Goal: Task Accomplishment & Management: Use online tool/utility

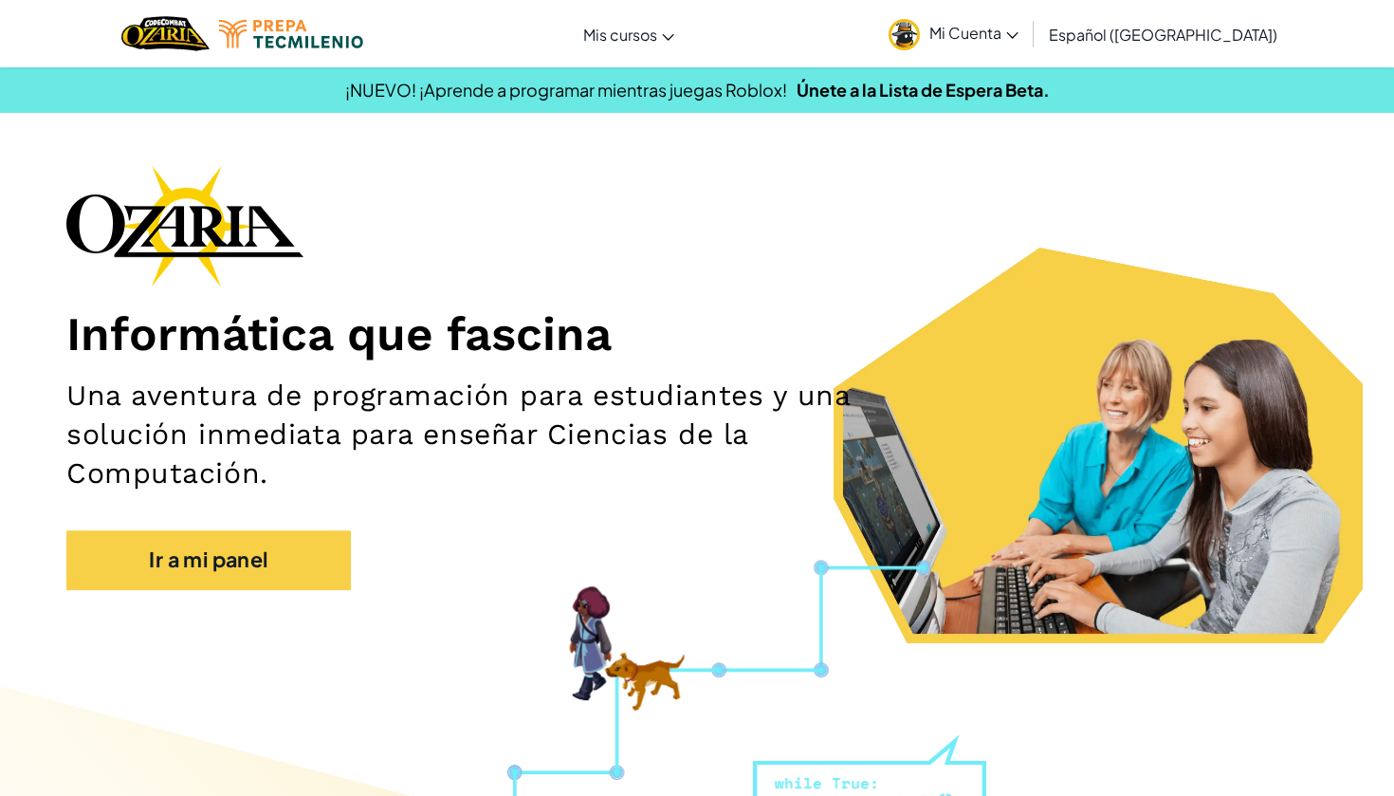
click at [1028, 14] on link "Mi Cuenta" at bounding box center [953, 34] width 149 height 60
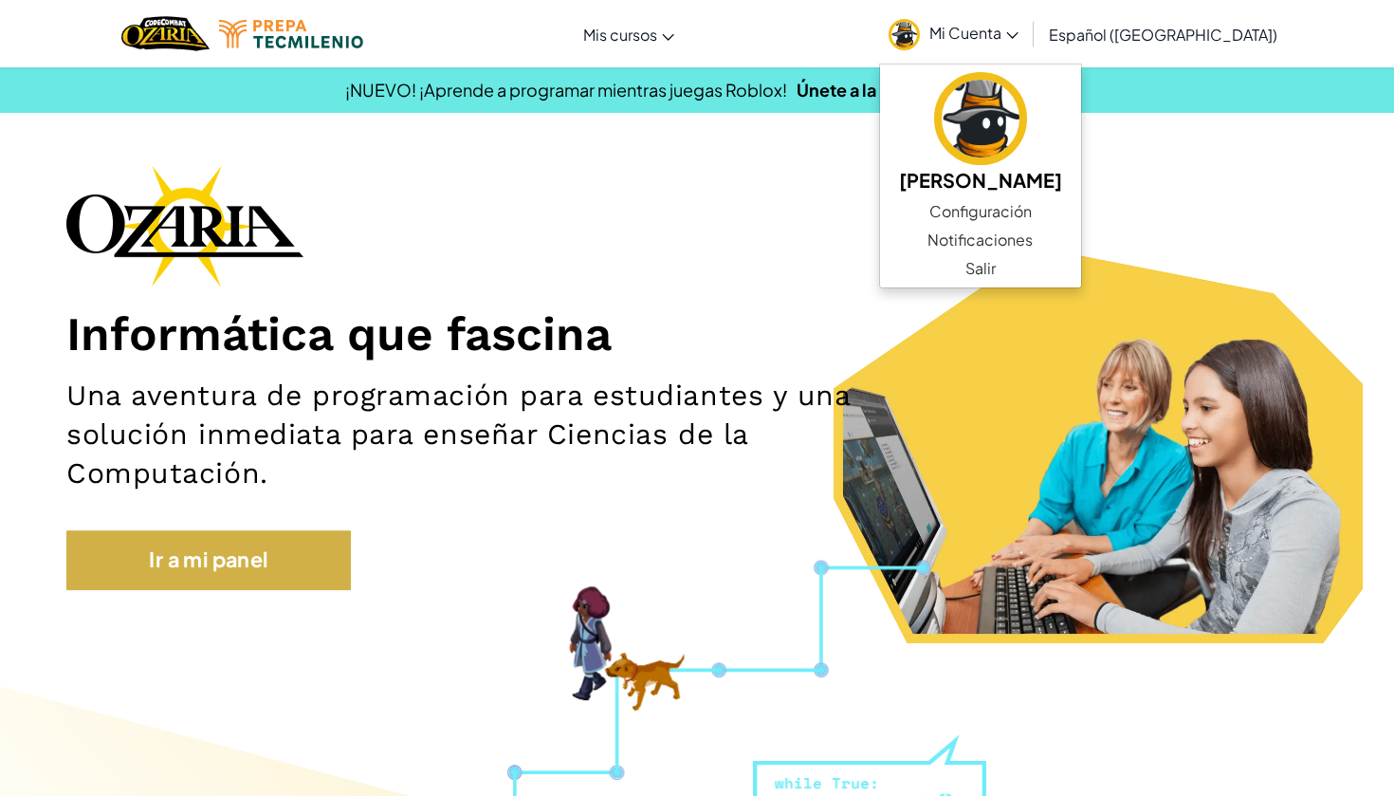
click at [304, 545] on link "Ir a mi panel" at bounding box center [208, 559] width 284 height 59
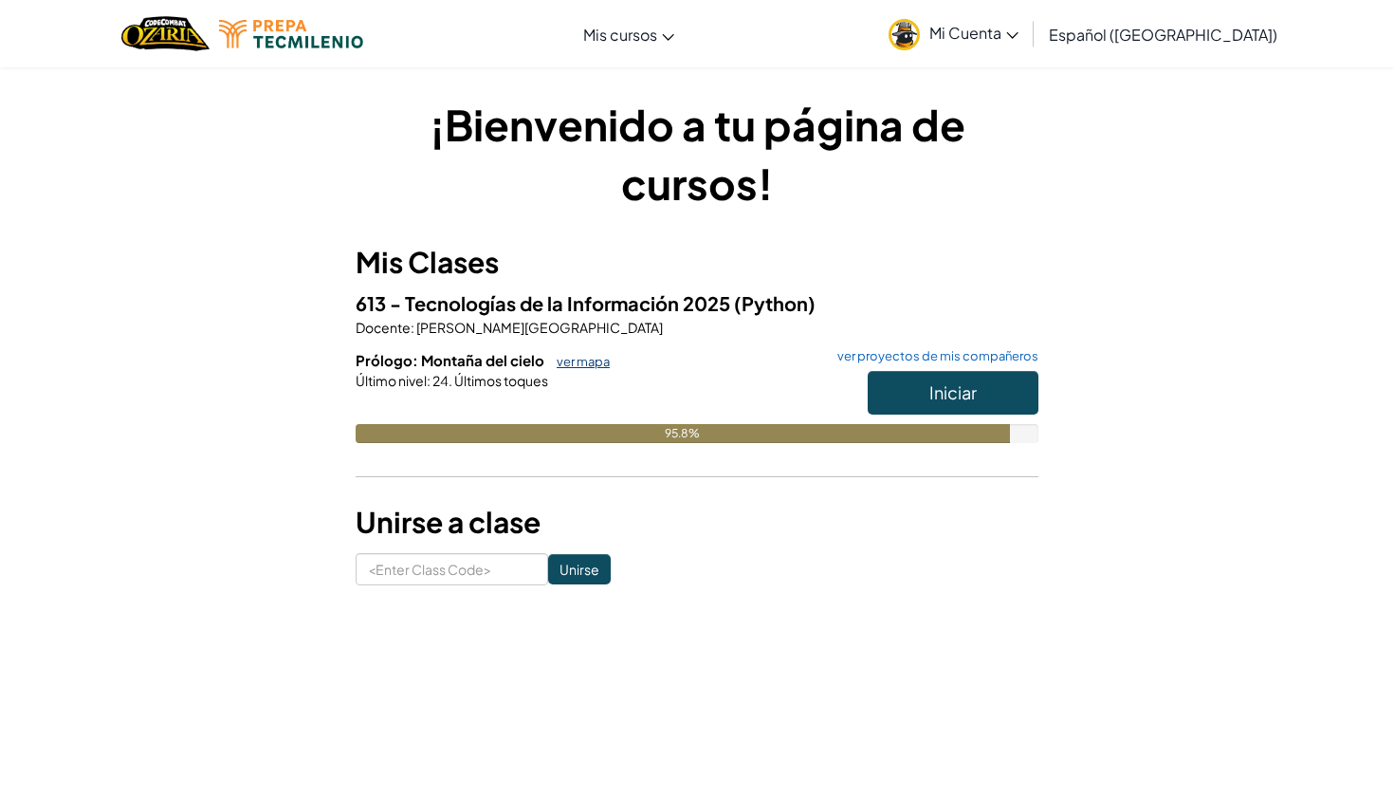
click at [584, 361] on link "ver mapa" at bounding box center [578, 361] width 63 height 15
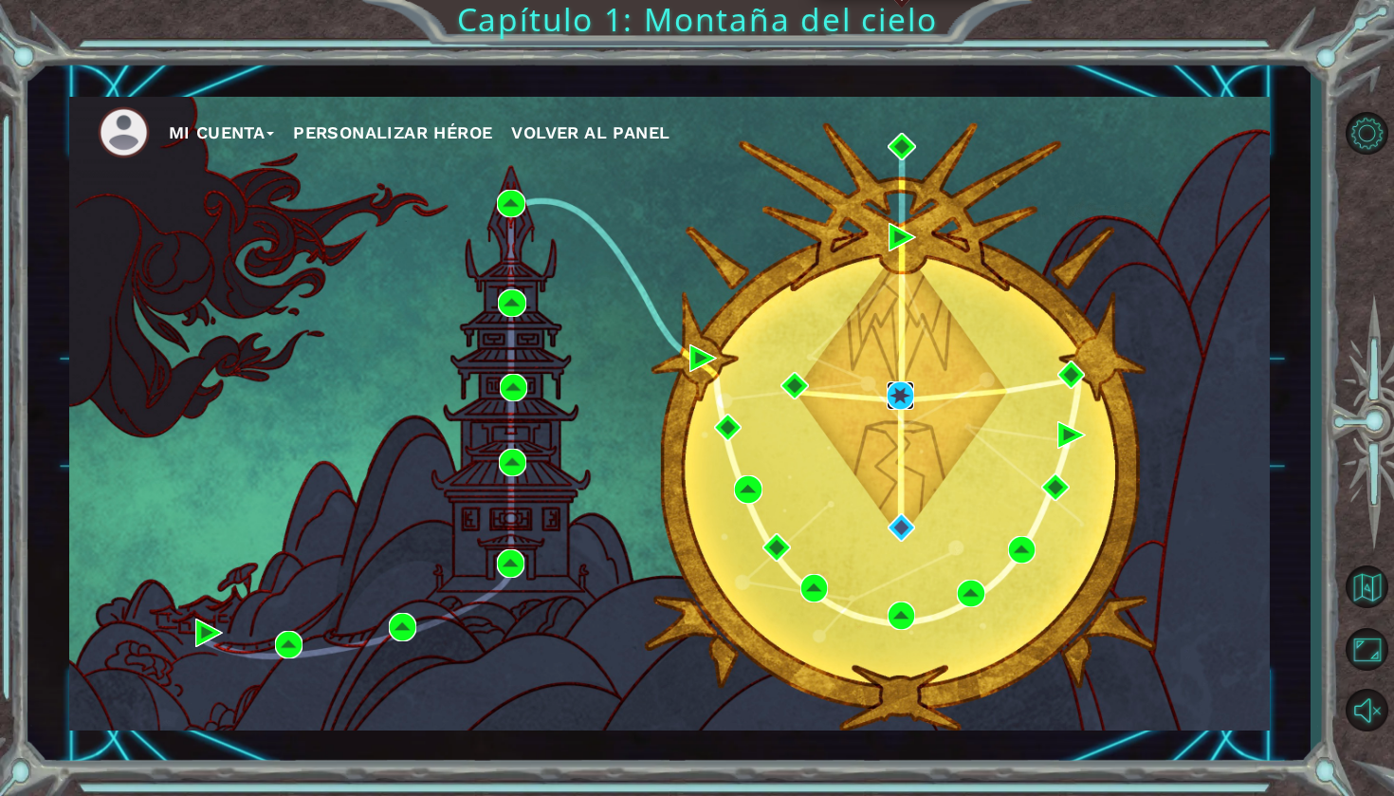
click at [900, 393] on img at bounding box center [901, 395] width 28 height 28
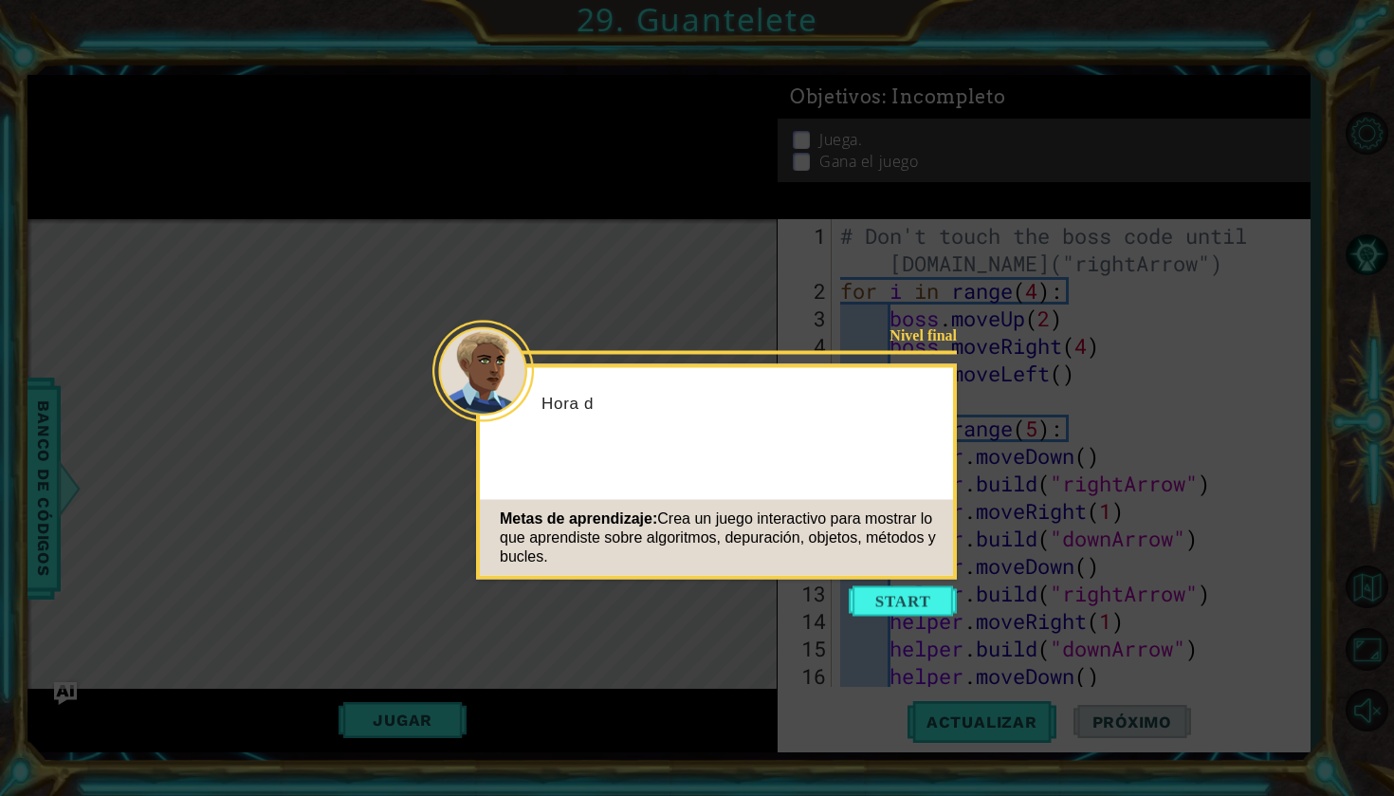
scroll to position [303, 0]
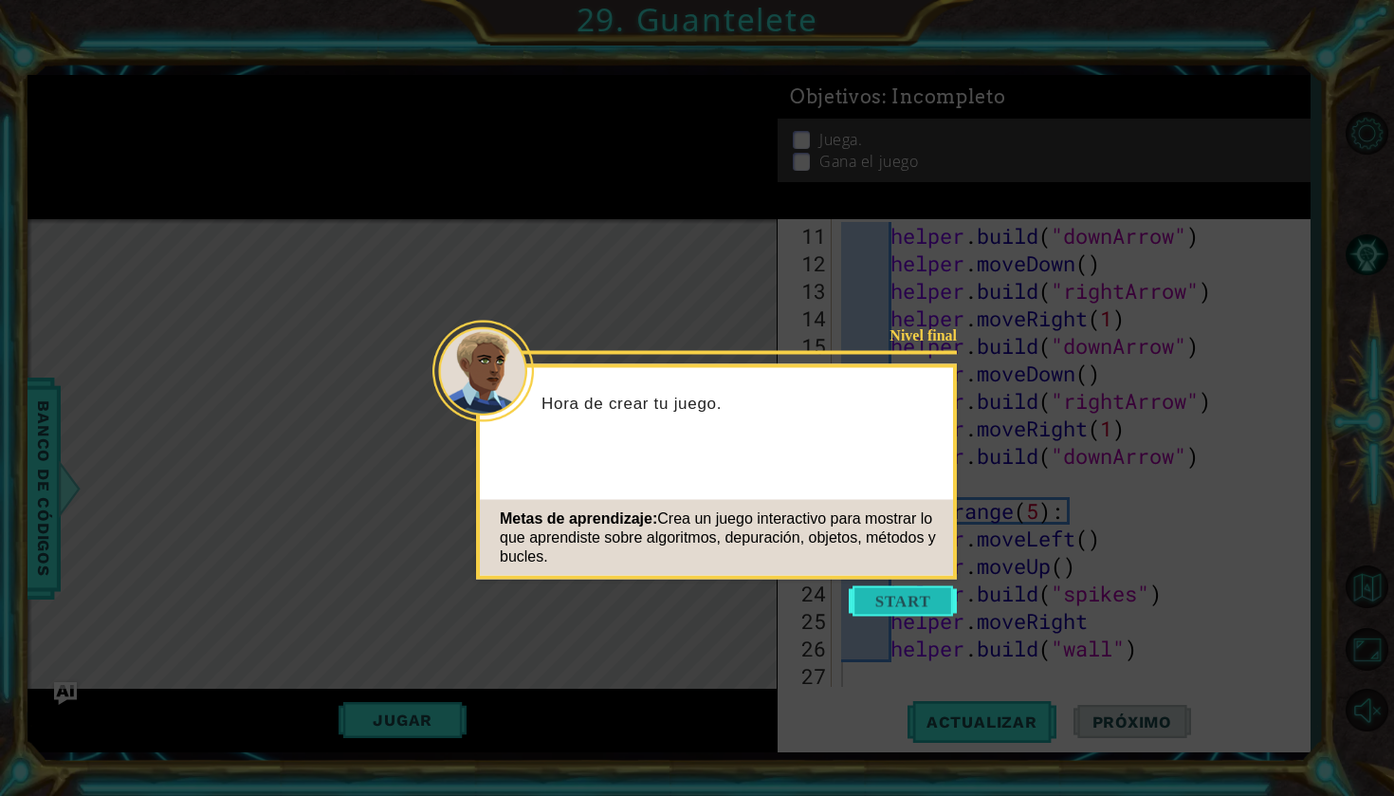
click at [914, 590] on button "Start" at bounding box center [903, 601] width 108 height 30
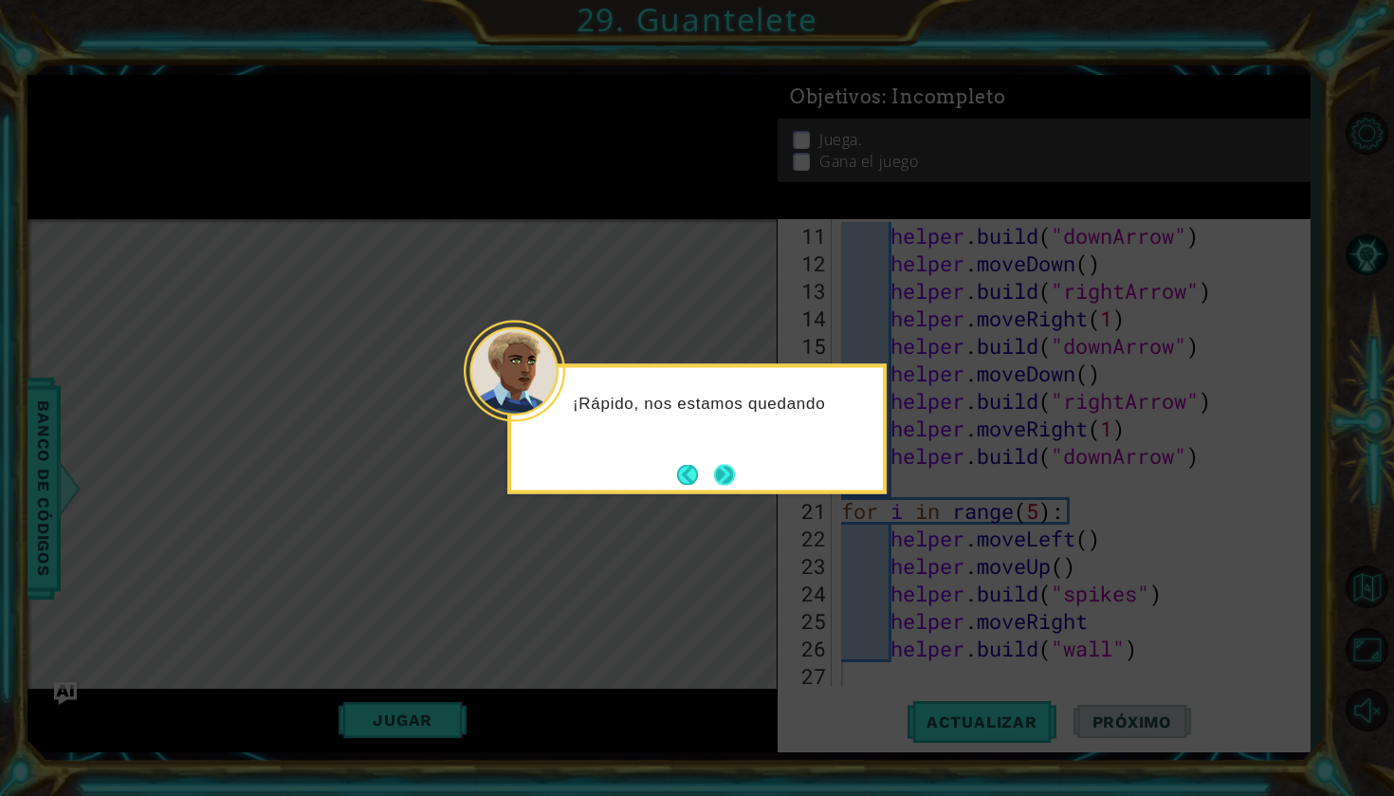
click at [740, 489] on button "Next" at bounding box center [724, 474] width 30 height 30
click at [720, 474] on button "Next" at bounding box center [725, 475] width 28 height 28
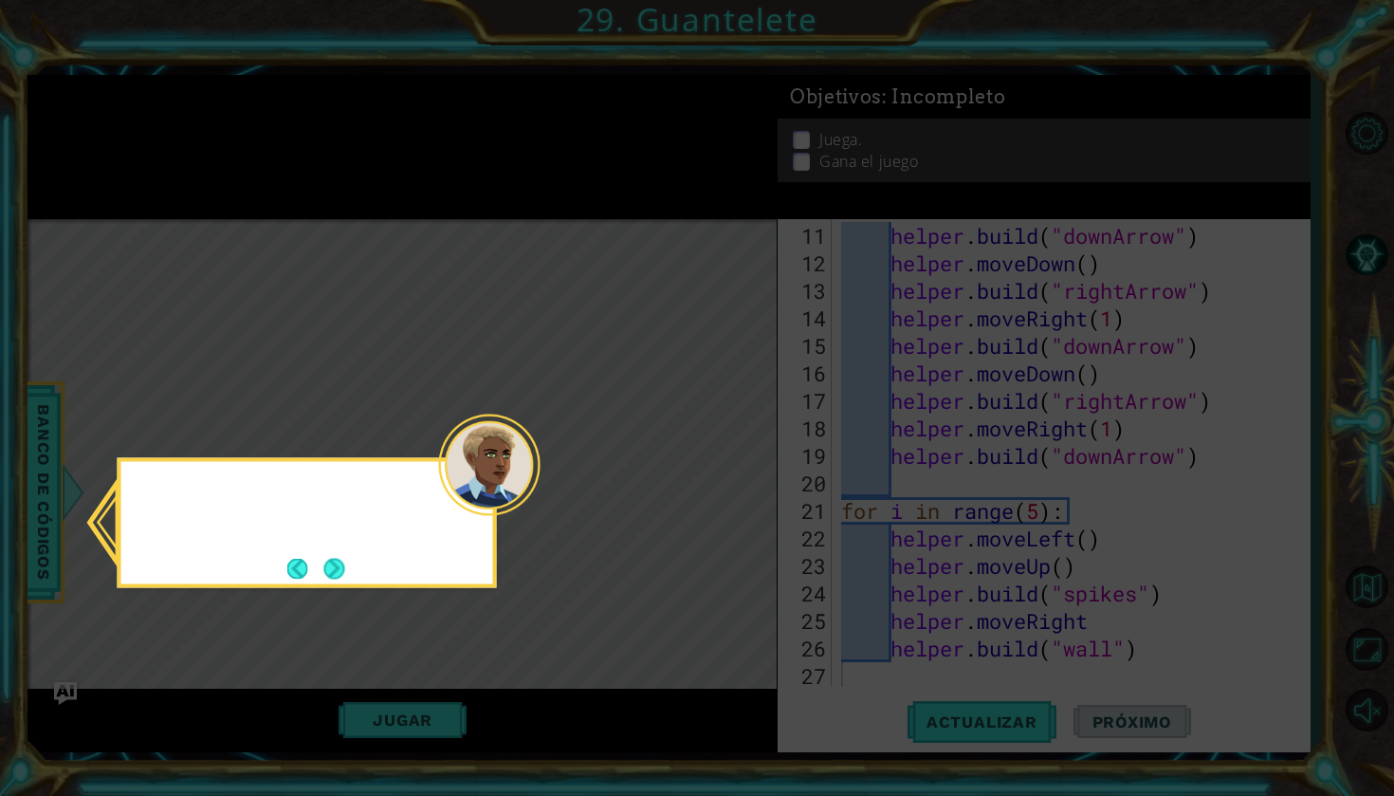
click at [720, 474] on icon at bounding box center [697, 398] width 1394 height 796
click at [329, 555] on button "Next" at bounding box center [334, 568] width 35 height 35
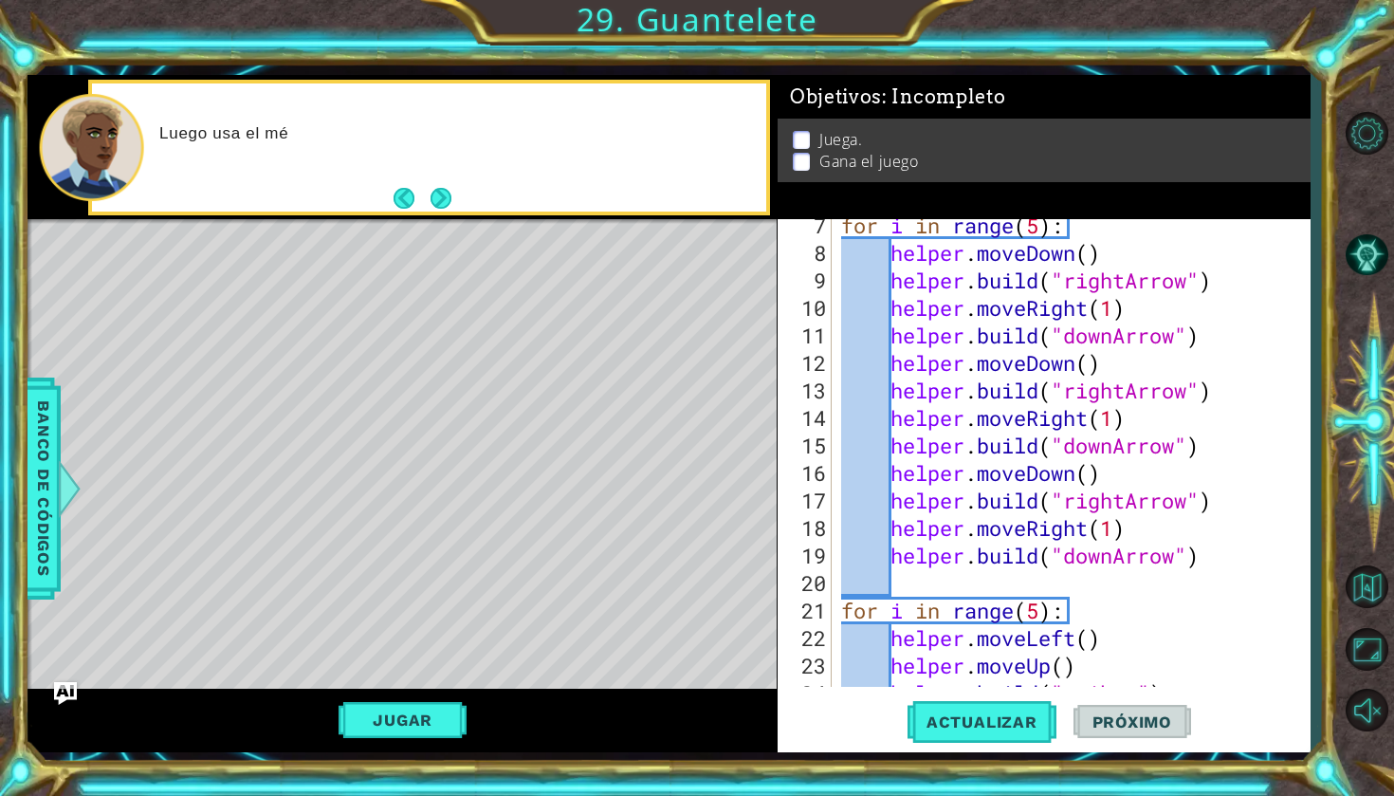
scroll to position [0, 0]
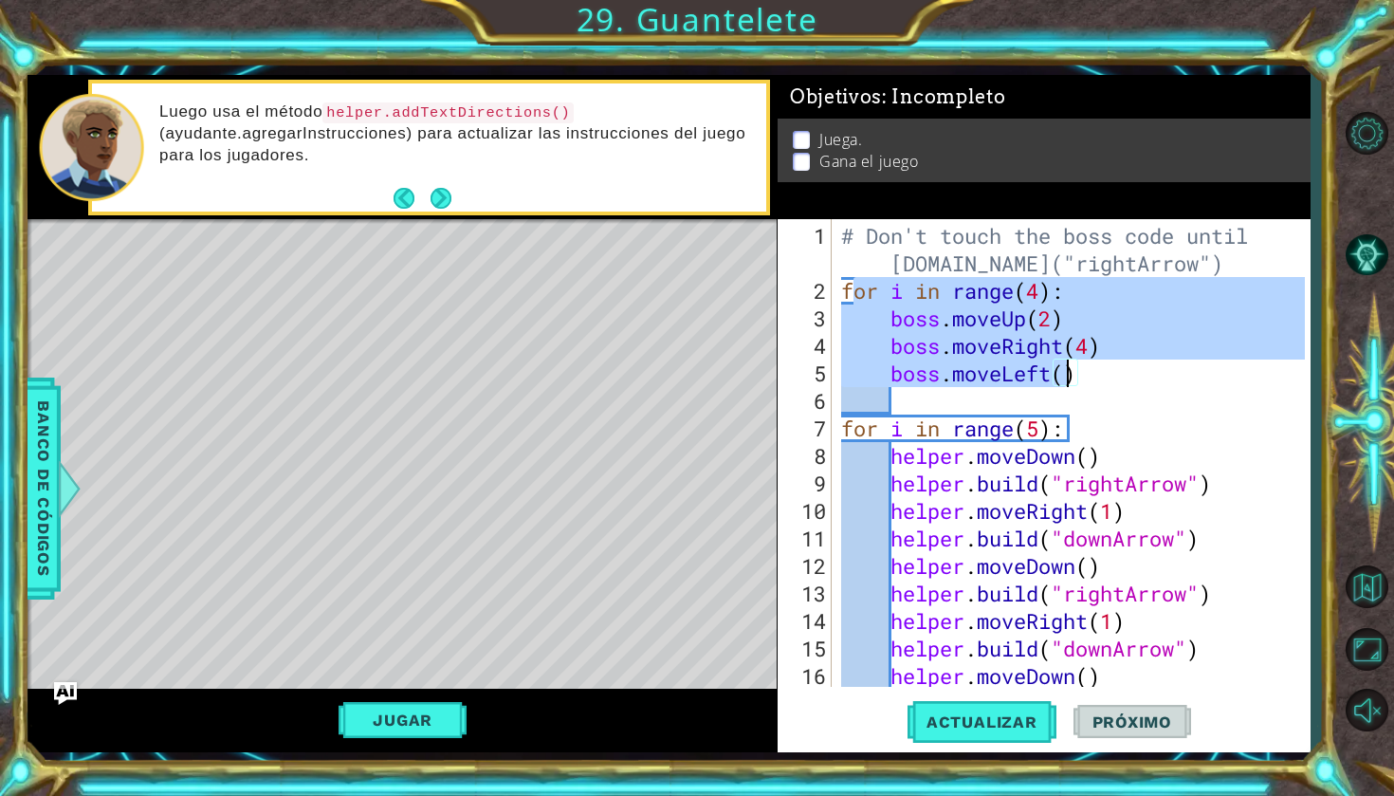
drag, startPoint x: 850, startPoint y: 292, endPoint x: 1073, endPoint y: 373, distance: 237.9
click at [1073, 373] on div "# Don't touch the boss code until [DOMAIN_NAME]("rightArrow") for i in range ( …" at bounding box center [1075, 497] width 477 height 550
drag, startPoint x: 838, startPoint y: 291, endPoint x: 1089, endPoint y: 401, distance: 273.4
click at [1089, 401] on div "# Don't touch the boss code until [DOMAIN_NAME]("rightArrow") for i in range ( …" at bounding box center [1075, 497] width 477 height 550
type textarea "boss.moveLeft()"
